Goal: Information Seeking & Learning: Compare options

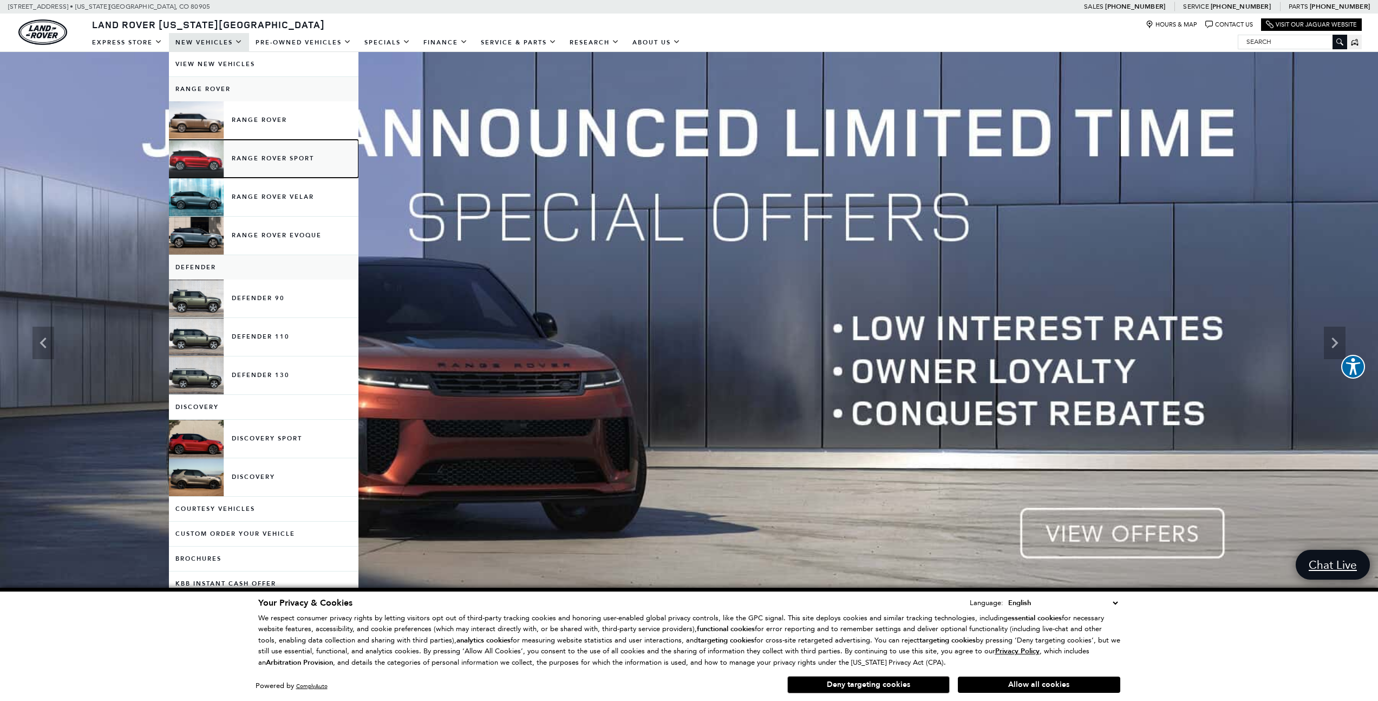
click at [254, 159] on link "Range Rover Sport" at bounding box center [263, 159] width 189 height 38
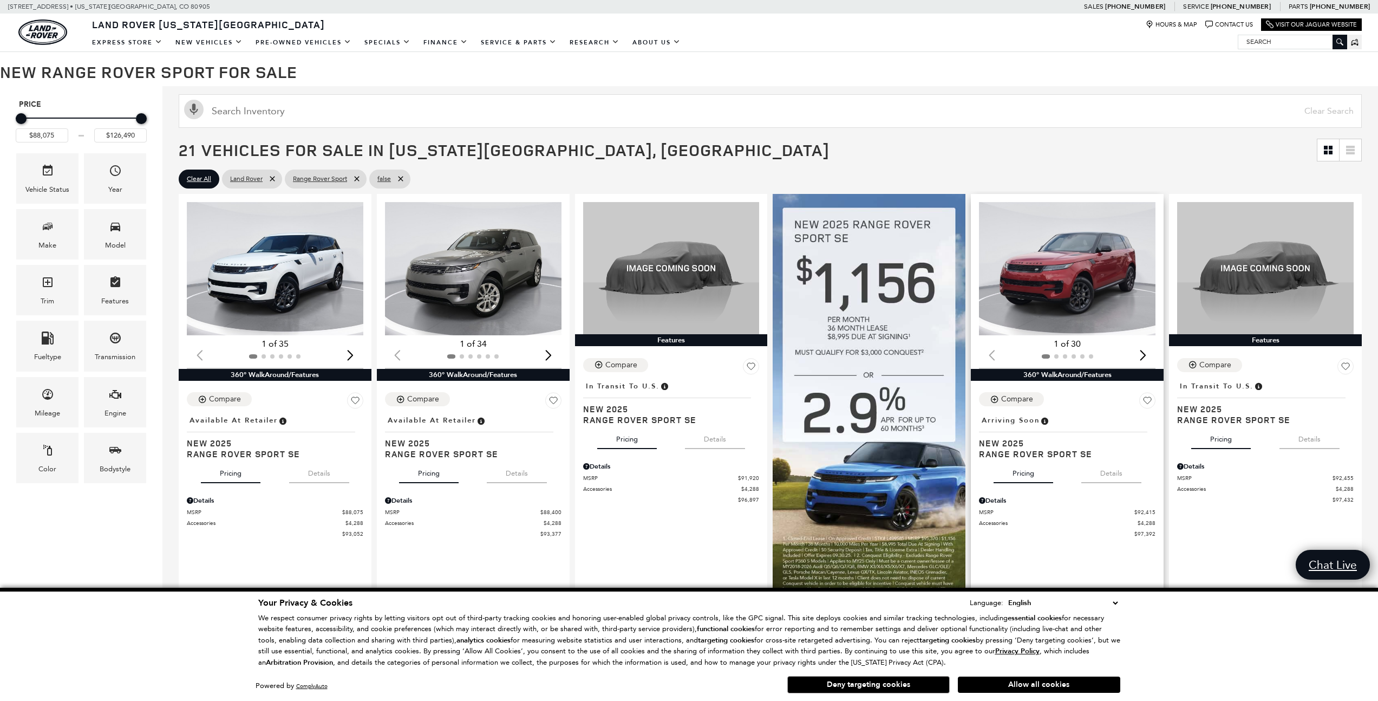
scroll to position [152, 0]
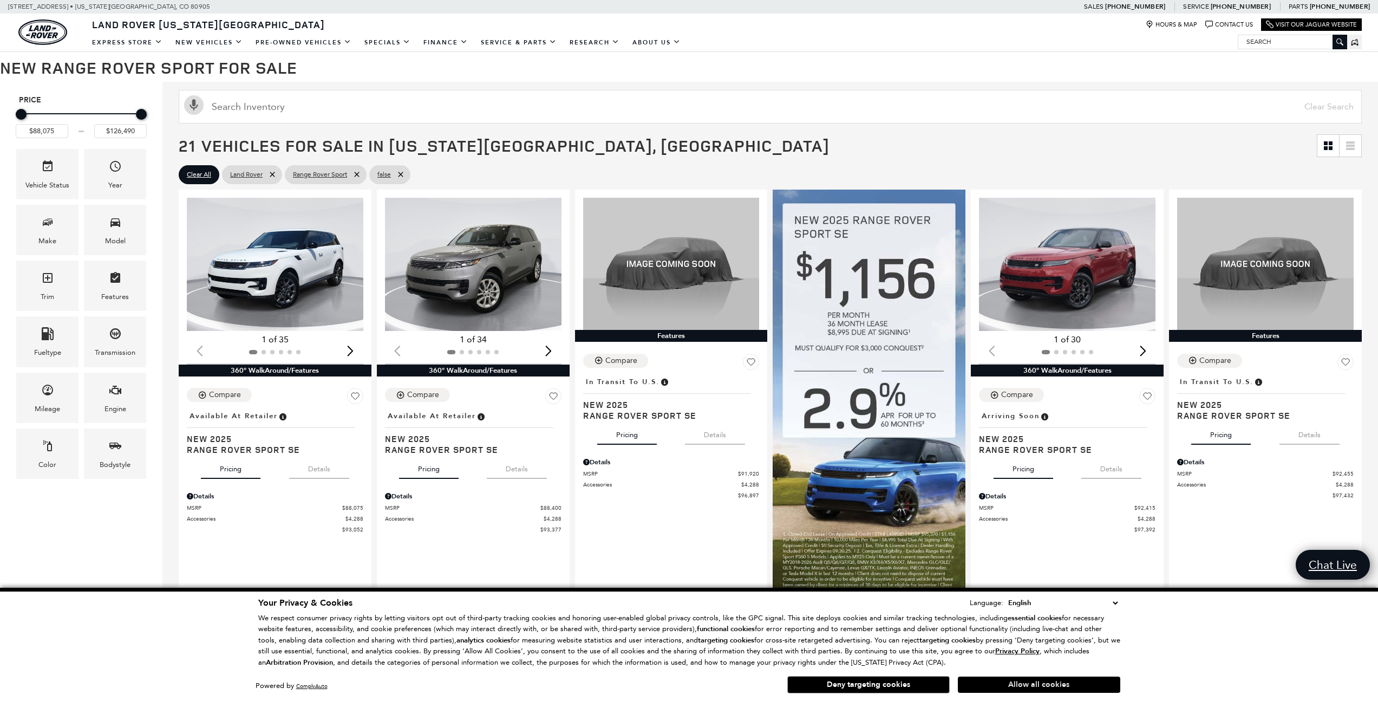
click at [1052, 678] on button "Allow all cookies" at bounding box center [1039, 684] width 162 height 16
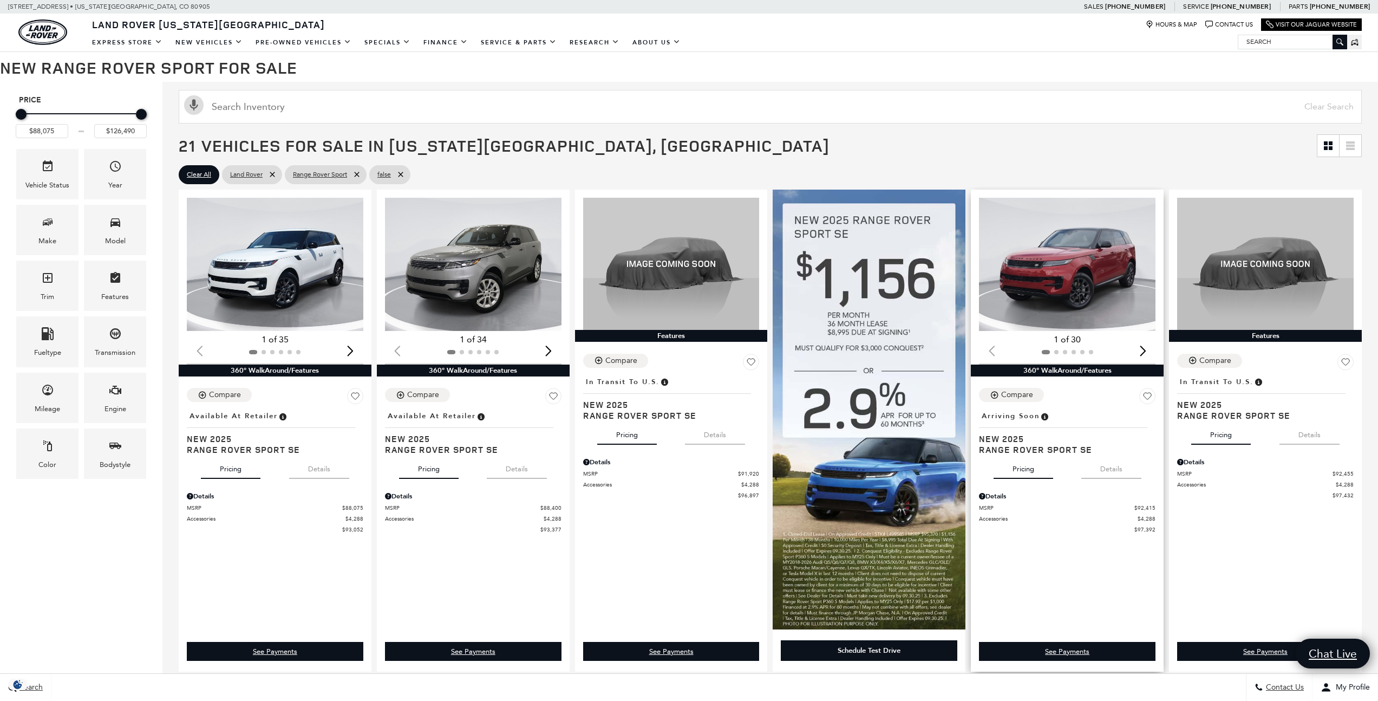
scroll to position [0, 0]
click at [1077, 449] on span "Range Rover Sport SE" at bounding box center [1063, 449] width 168 height 11
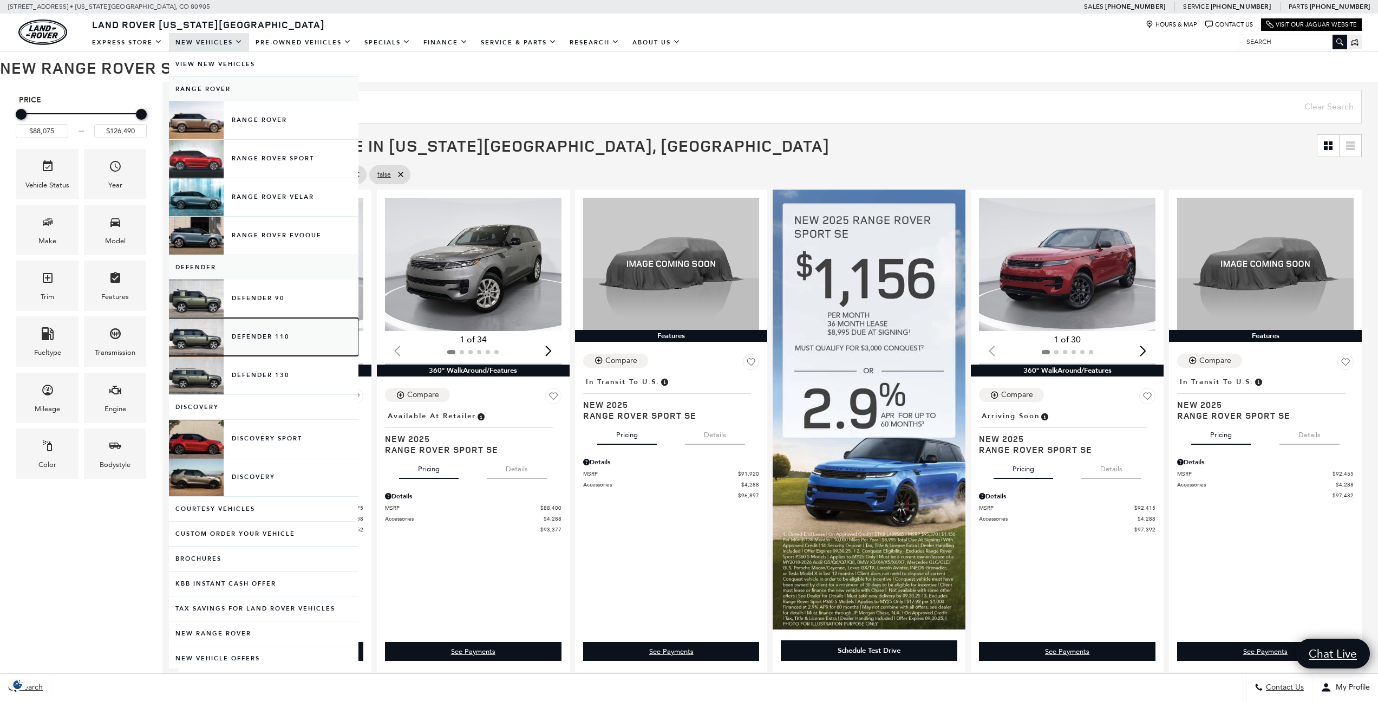
click at [268, 339] on link "Defender 110" at bounding box center [263, 337] width 189 height 38
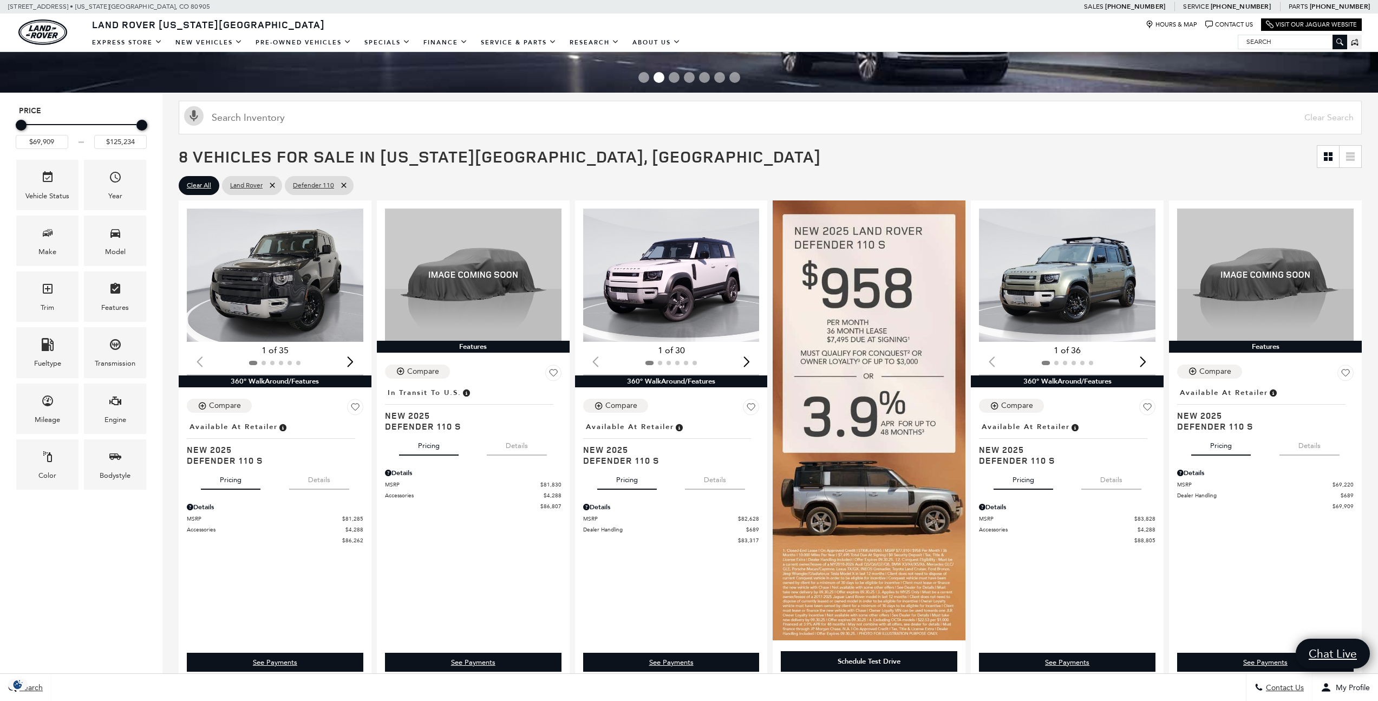
scroll to position [119, 0]
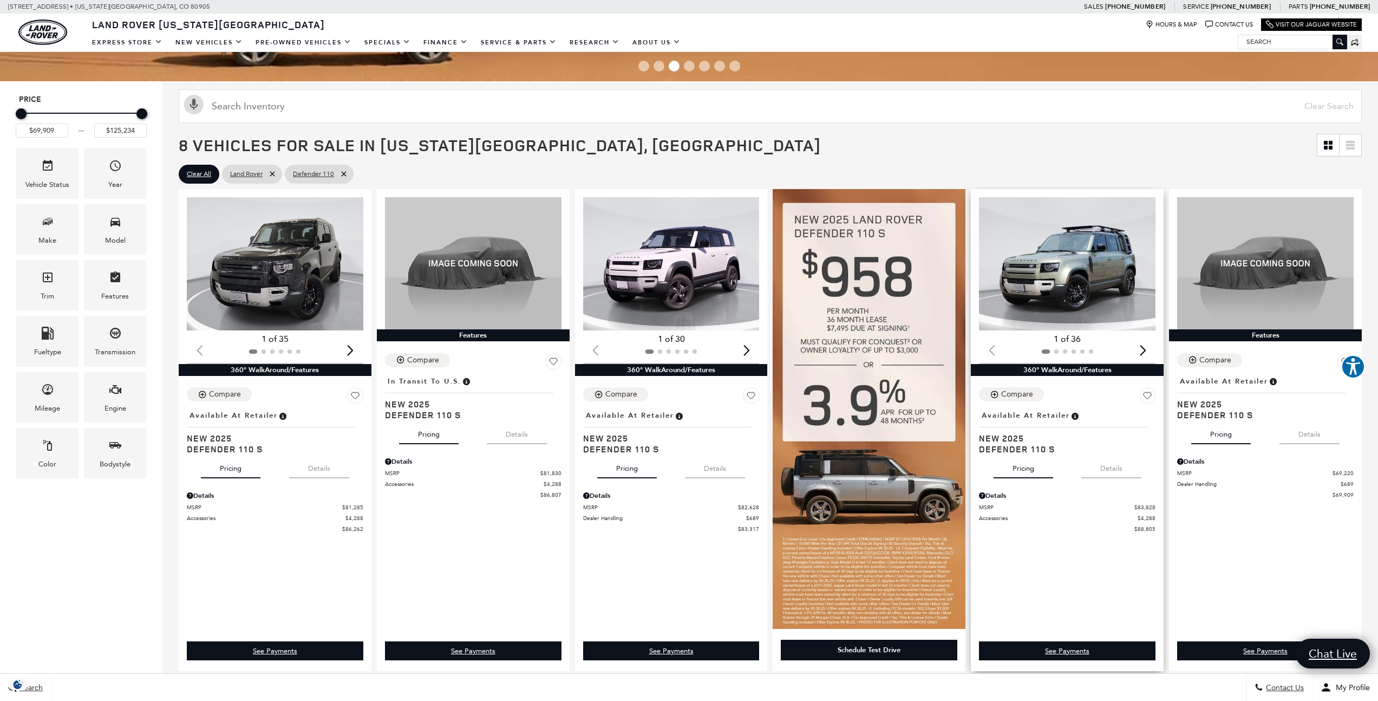
click at [1083, 271] on img "1 / 2" at bounding box center [1068, 263] width 178 height 133
